Goal: Task Accomplishment & Management: Use online tool/utility

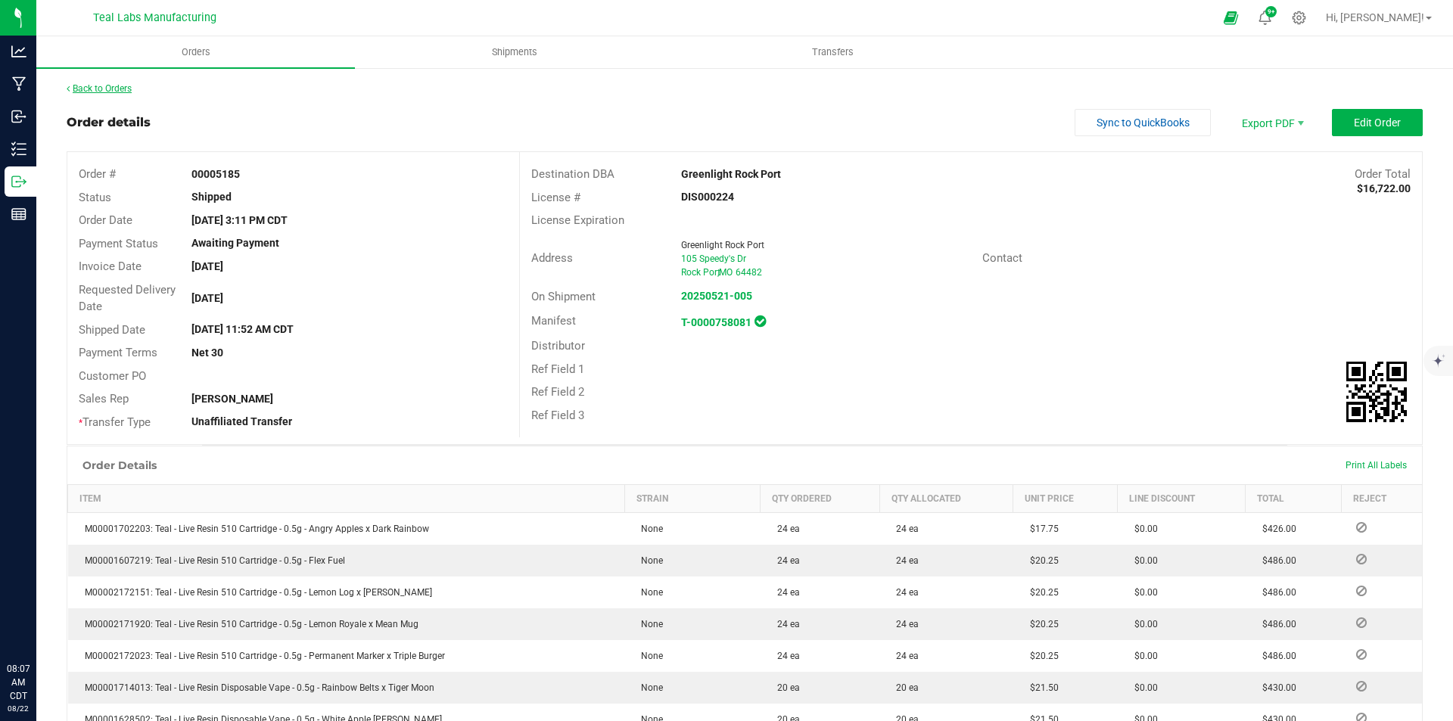
click at [104, 89] on link "Back to Orders" at bounding box center [99, 88] width 65 height 11
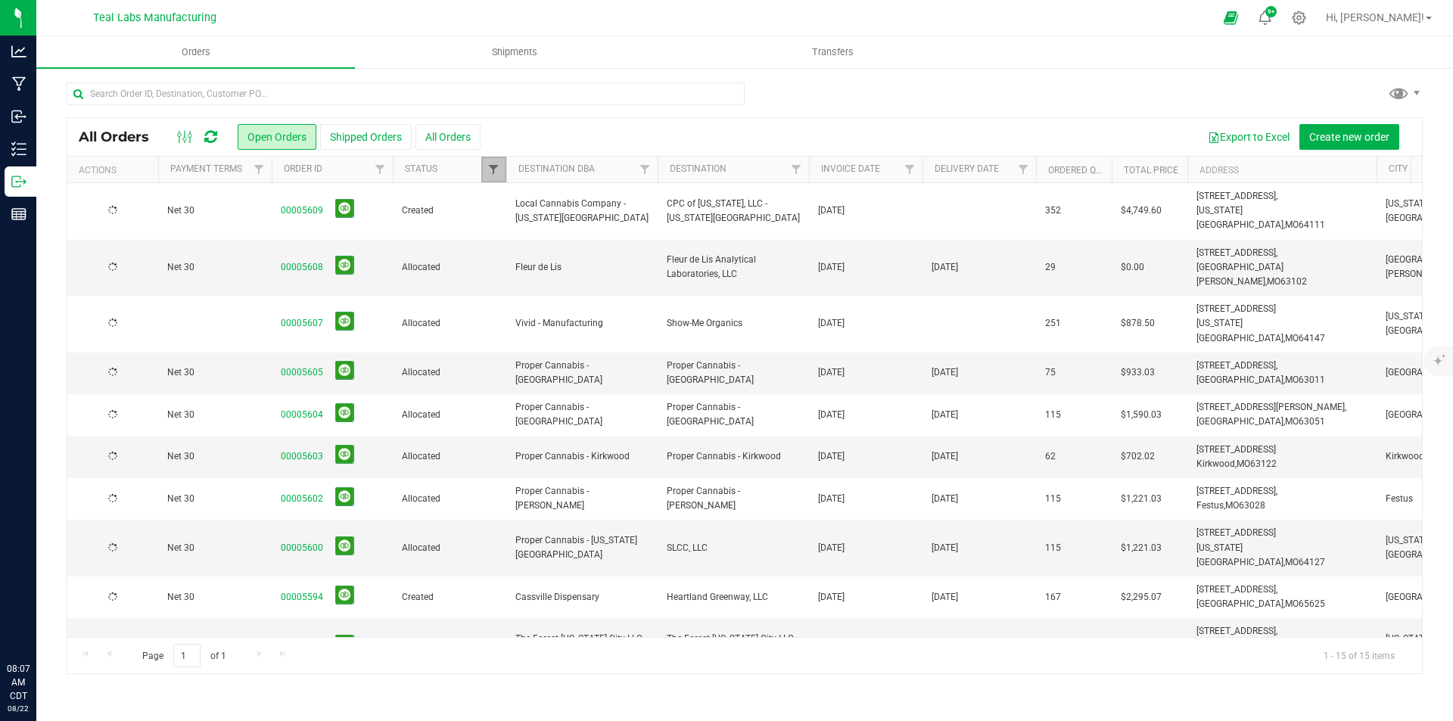
click at [497, 173] on span "Filter" at bounding box center [493, 169] width 12 height 12
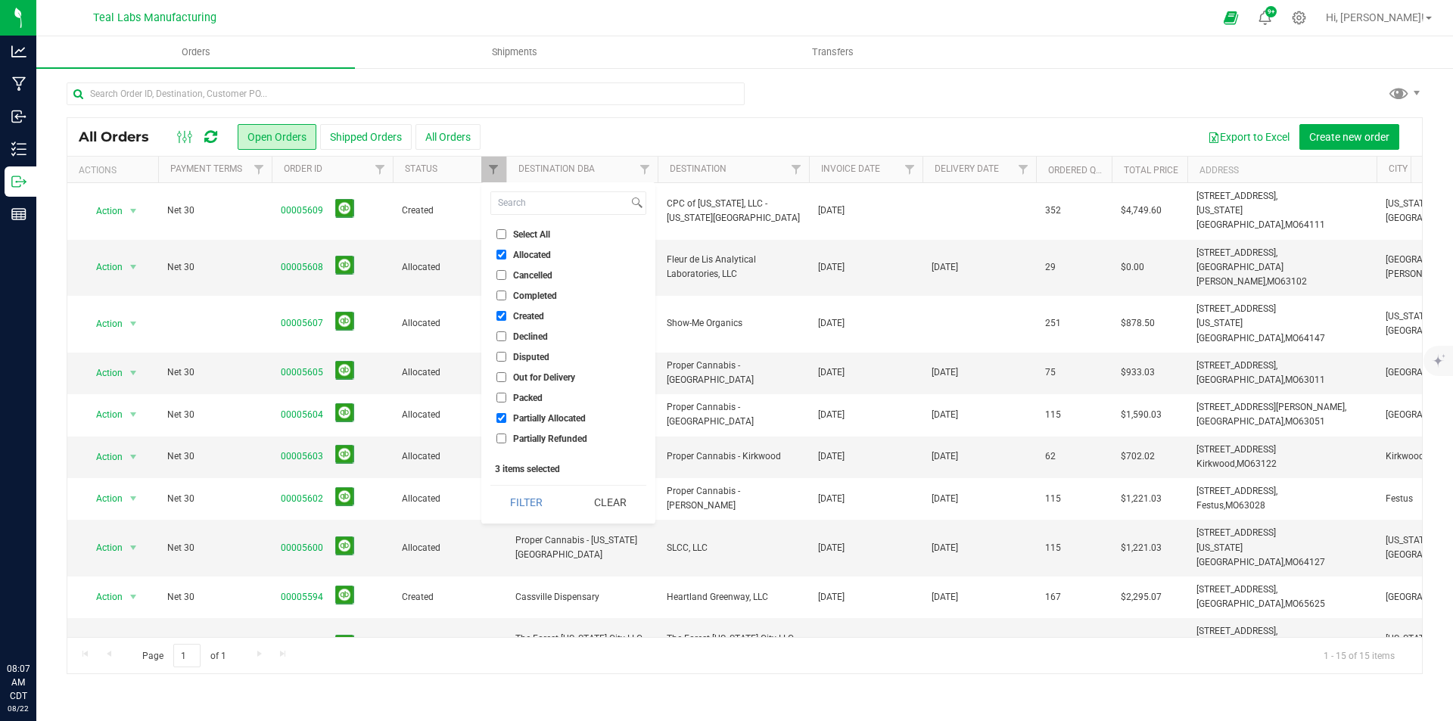
click at [499, 233] on input "Select All" at bounding box center [501, 234] width 10 height 10
checkbox input "true"
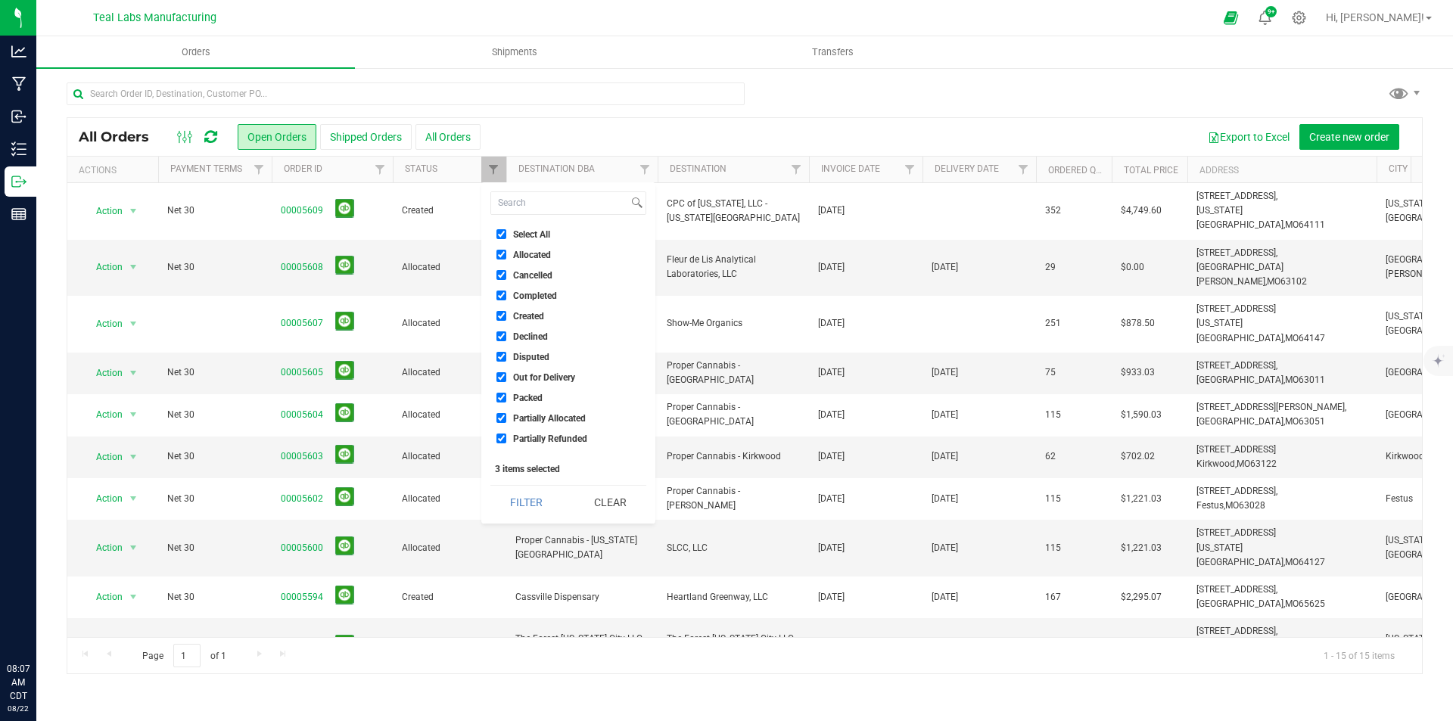
checkbox input "true"
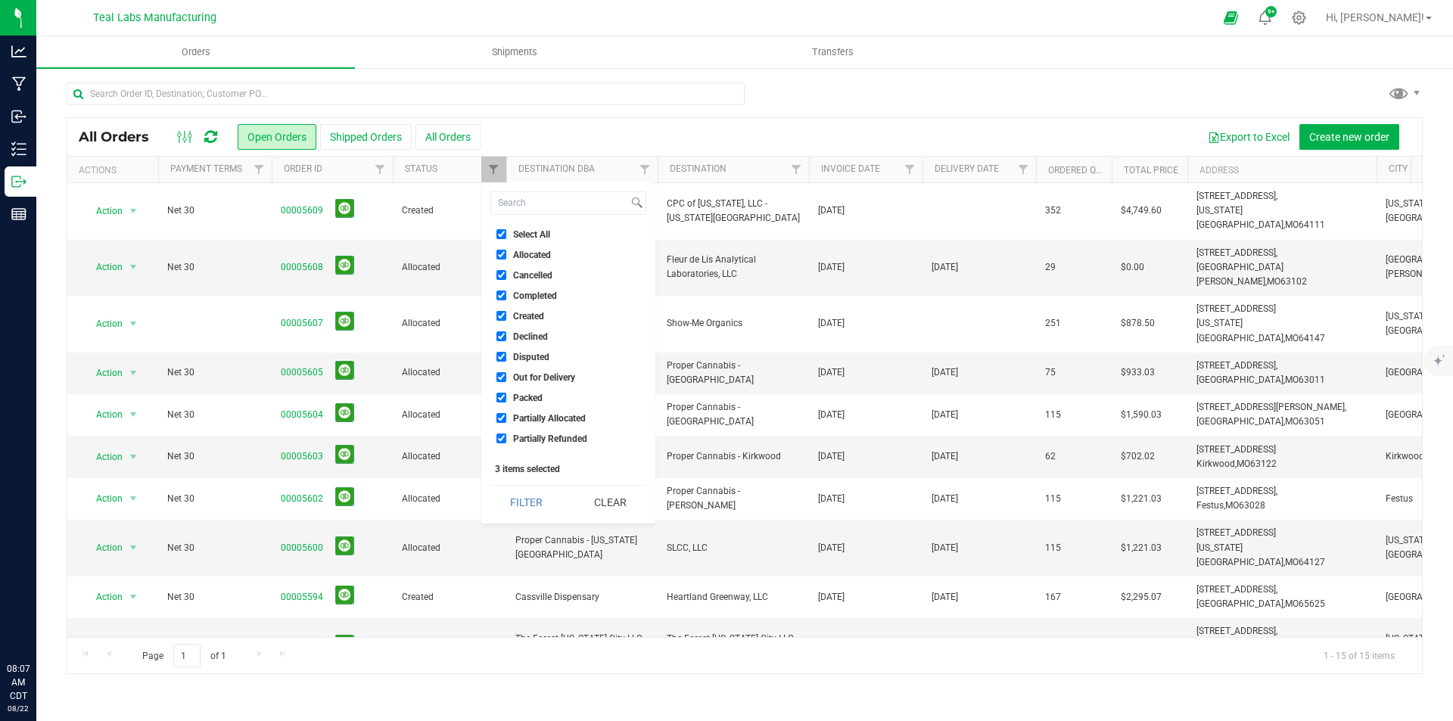
checkbox input "true"
click at [530, 491] on button "Filter" at bounding box center [526, 502] width 73 height 33
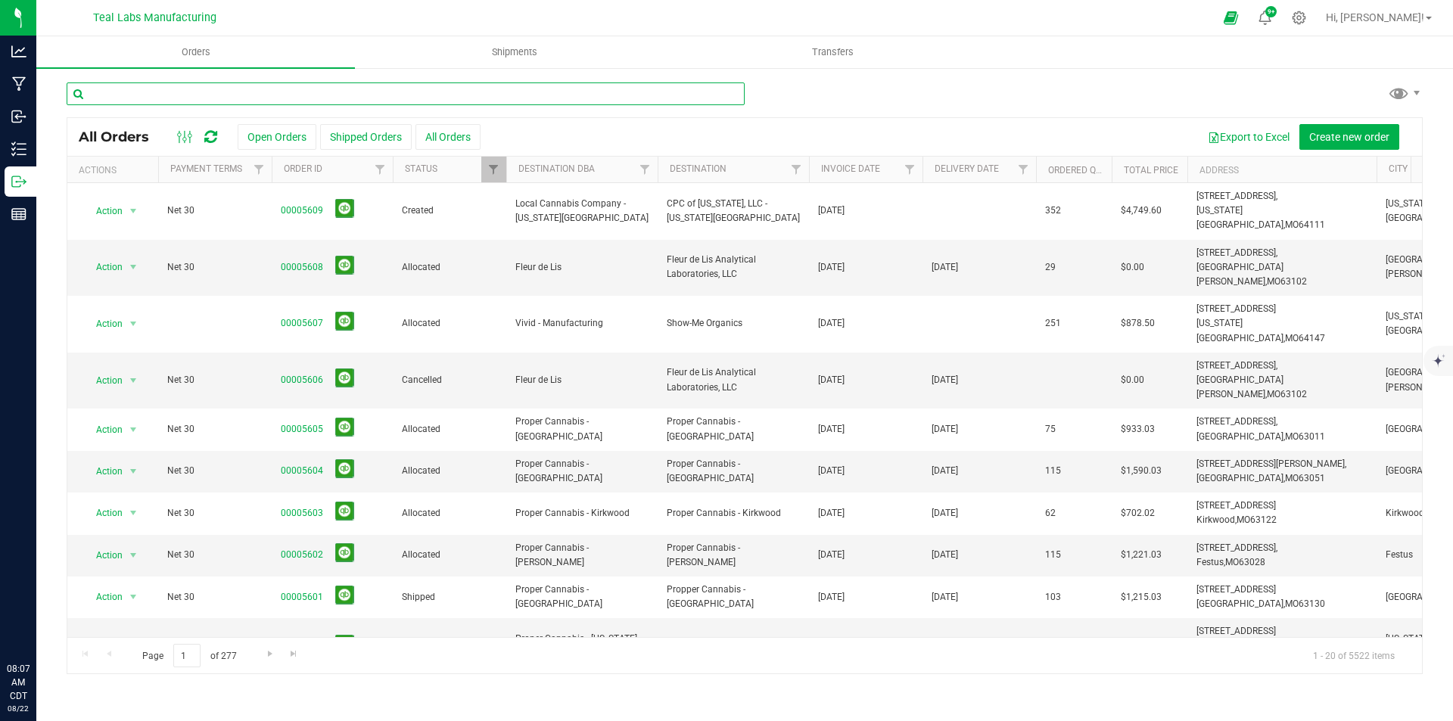
click at [363, 98] on input "text" at bounding box center [406, 93] width 678 height 23
type input "current"
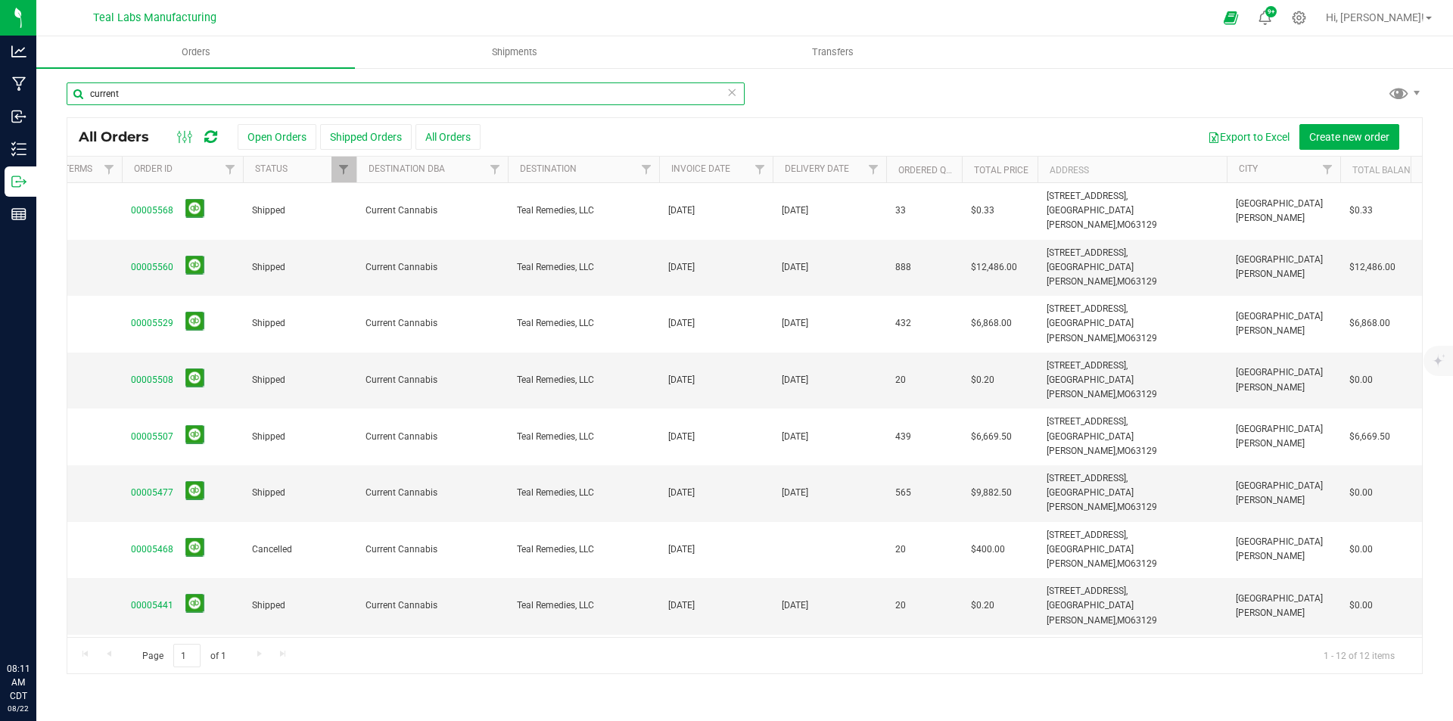
scroll to position [0, 188]
